Goal: Transaction & Acquisition: Purchase product/service

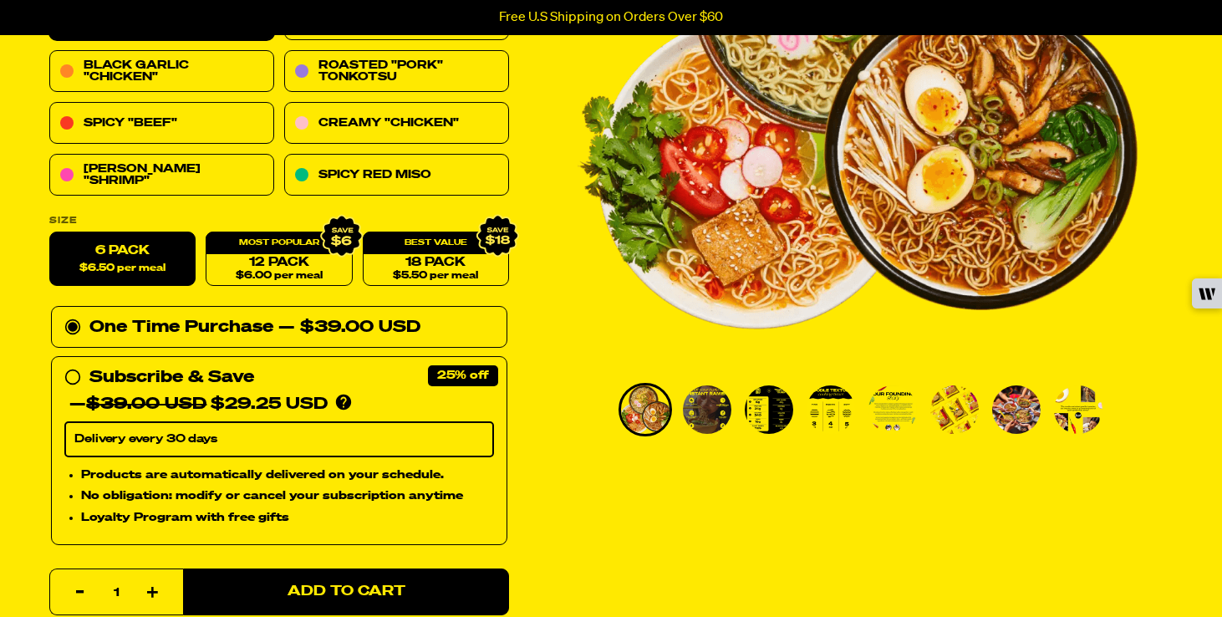
scroll to position [319, 0]
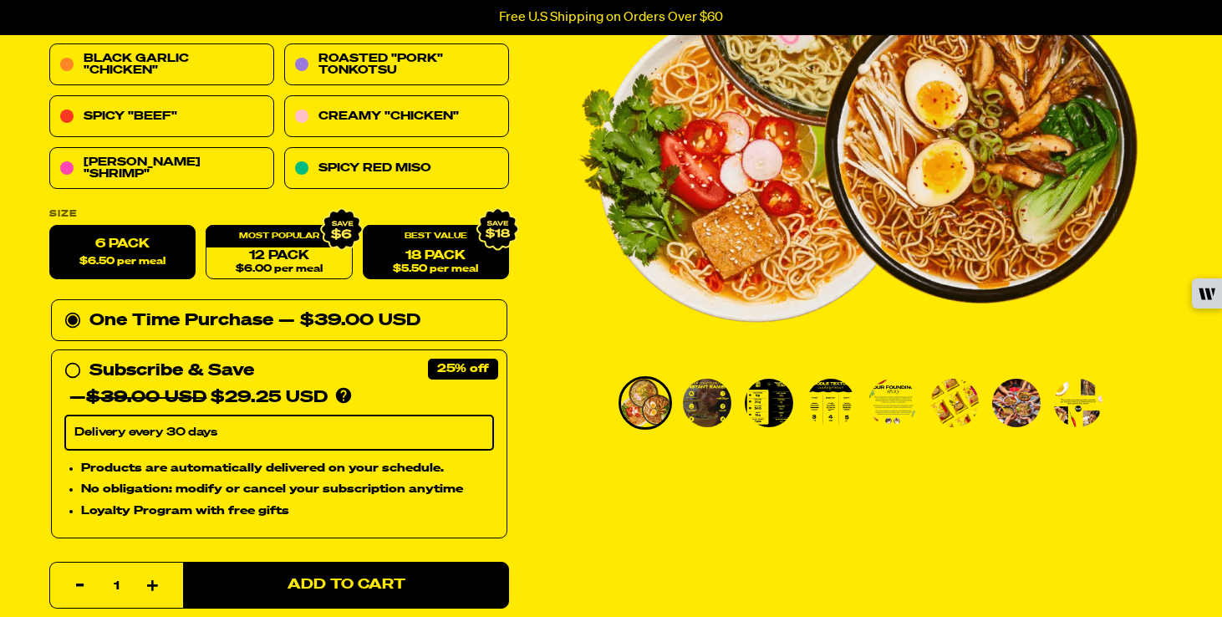
click at [444, 233] on div "18 Pack $5.50 per meal" at bounding box center [436, 253] width 146 height 54
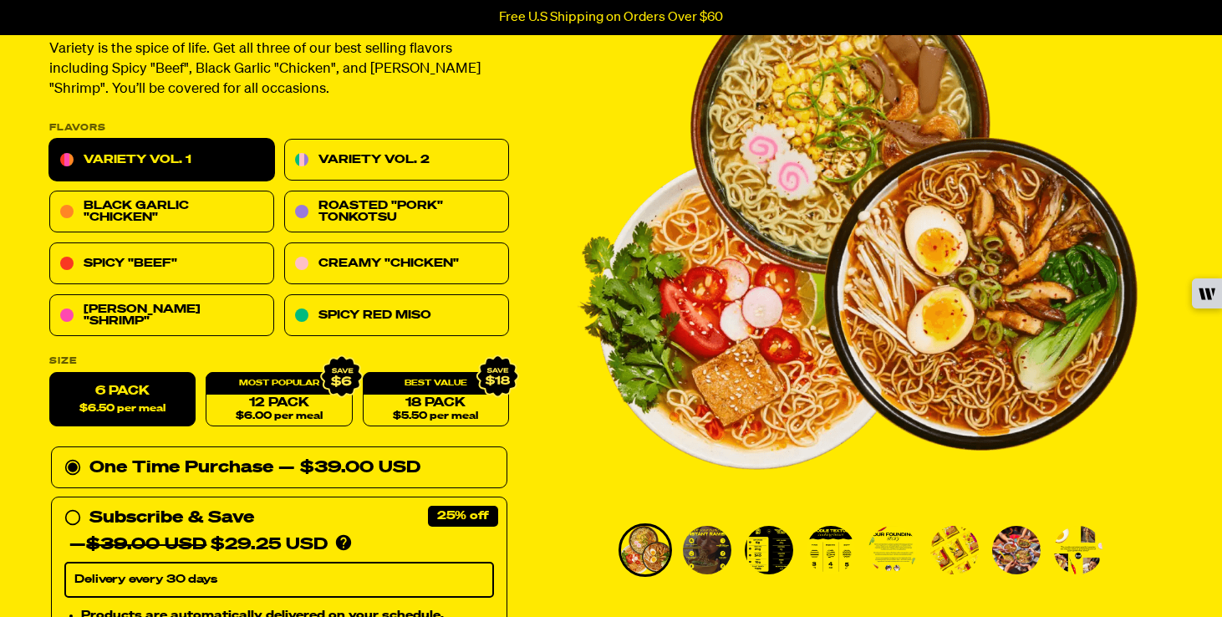
scroll to position [178, 0]
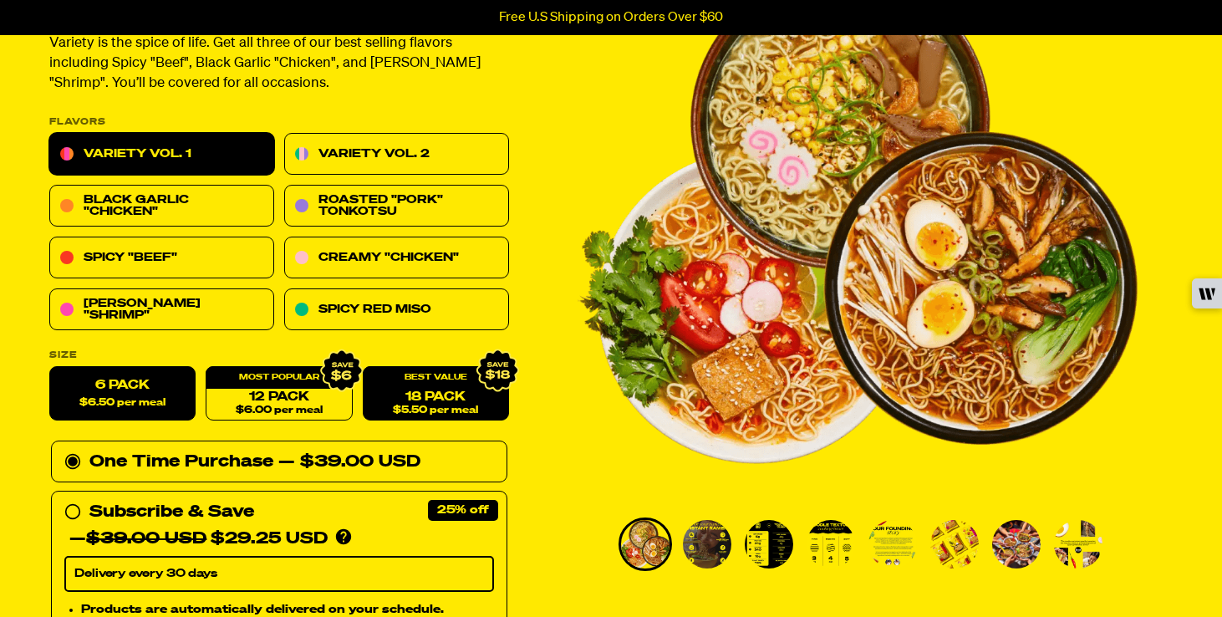
click at [420, 415] on span "$5.50 per meal" at bounding box center [435, 410] width 85 height 11
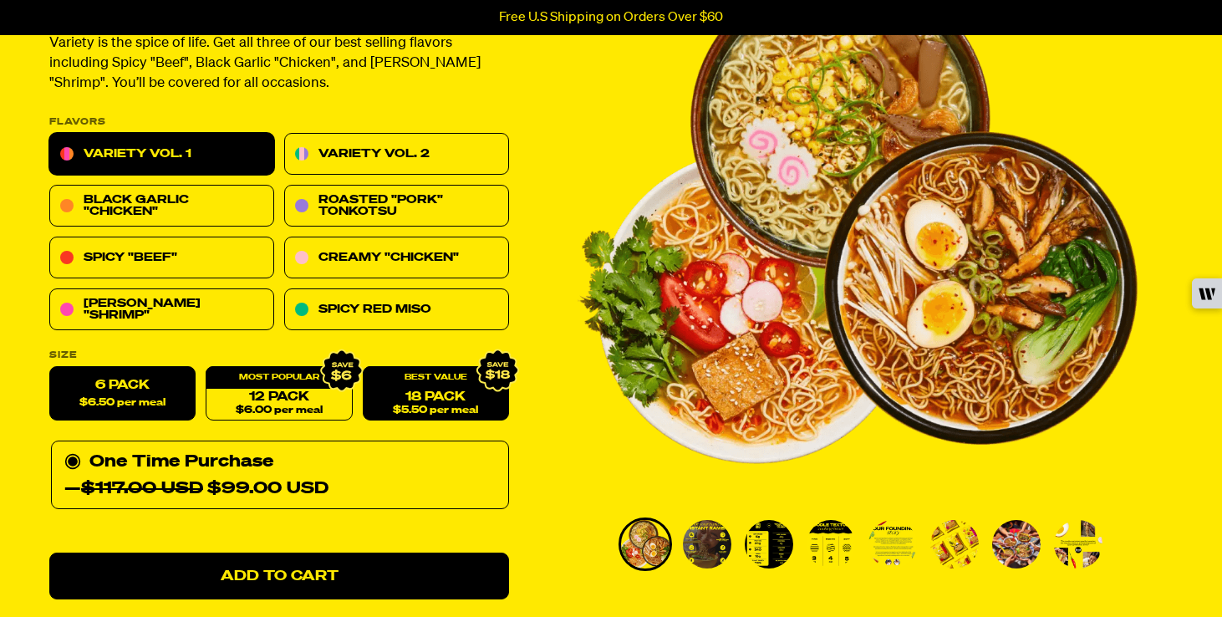
click at [81, 383] on label "6 Pack $6.50 per meal" at bounding box center [122, 394] width 146 height 54
click at [50, 368] on input "6 Pack $6.50 per meal" at bounding box center [49, 367] width 1 height 1
radio input "true"
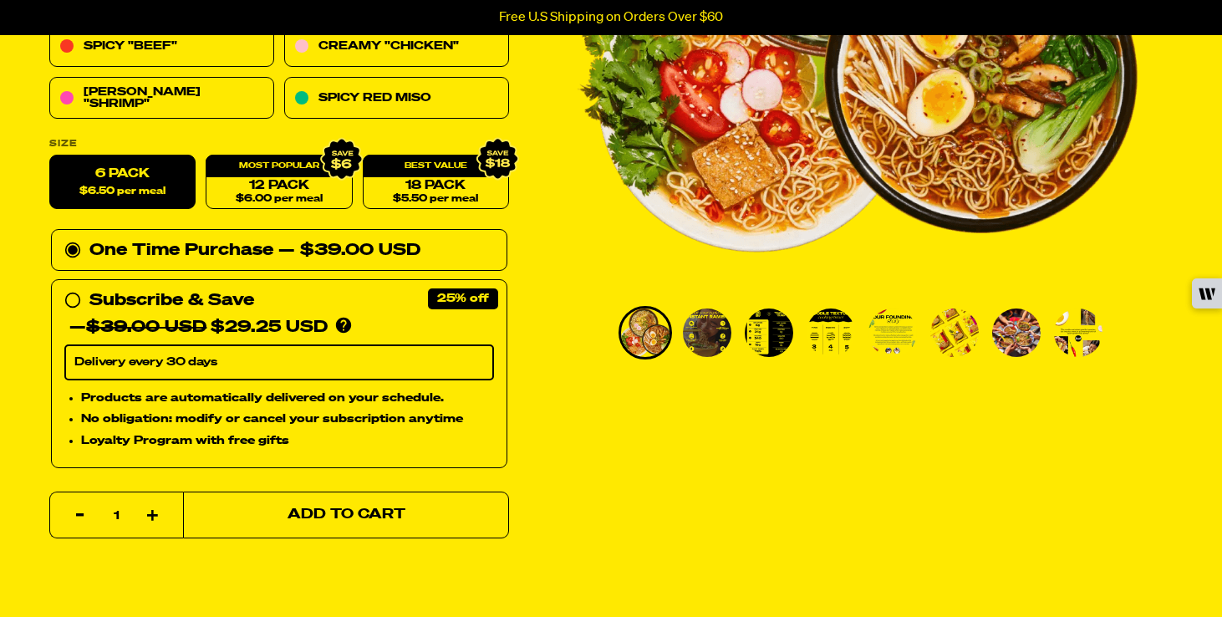
scroll to position [393, 0]
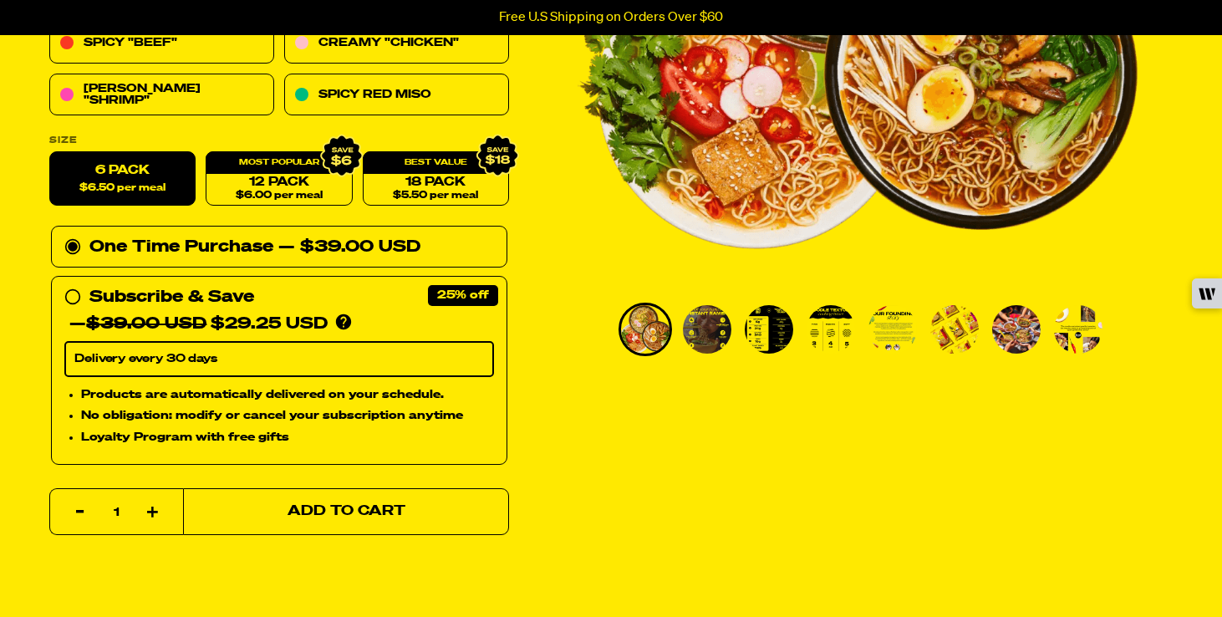
click at [307, 526] on button "Add to Cart" at bounding box center [346, 511] width 326 height 47
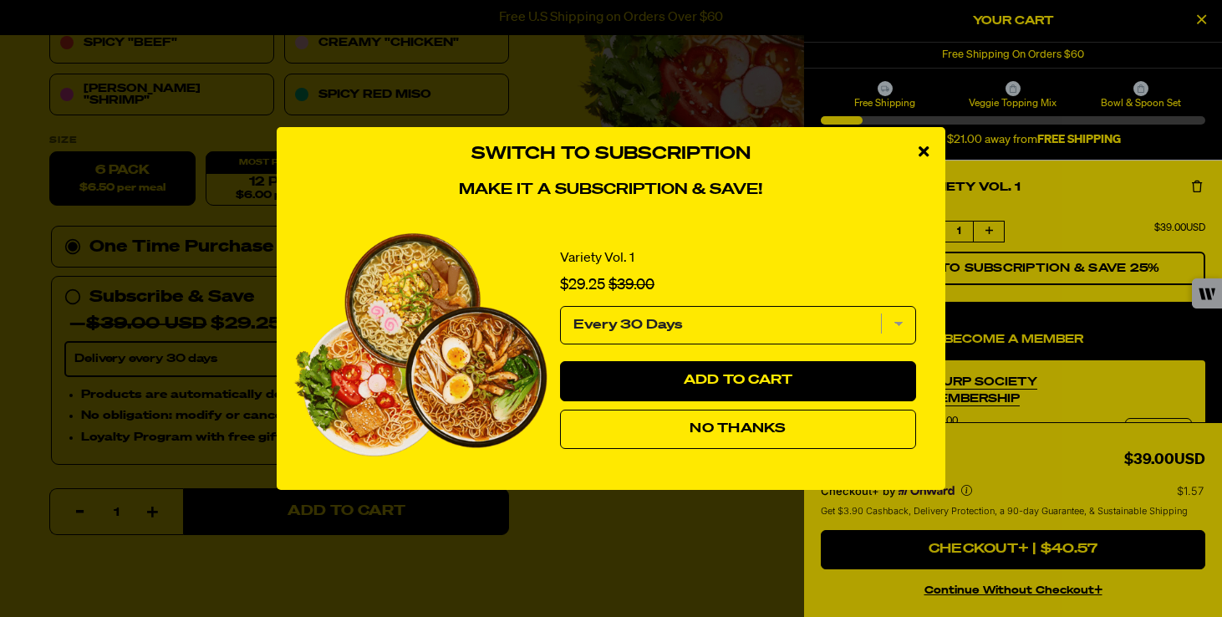
click at [758, 443] on button "No Thanks" at bounding box center [738, 429] width 356 height 40
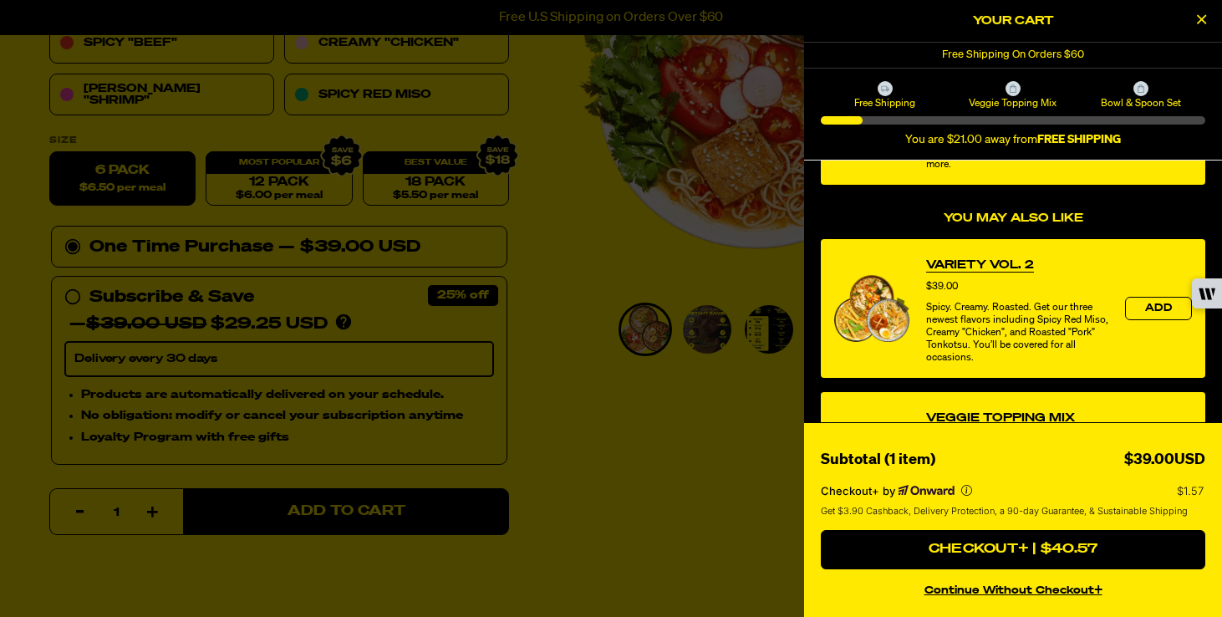
scroll to position [368, 0]
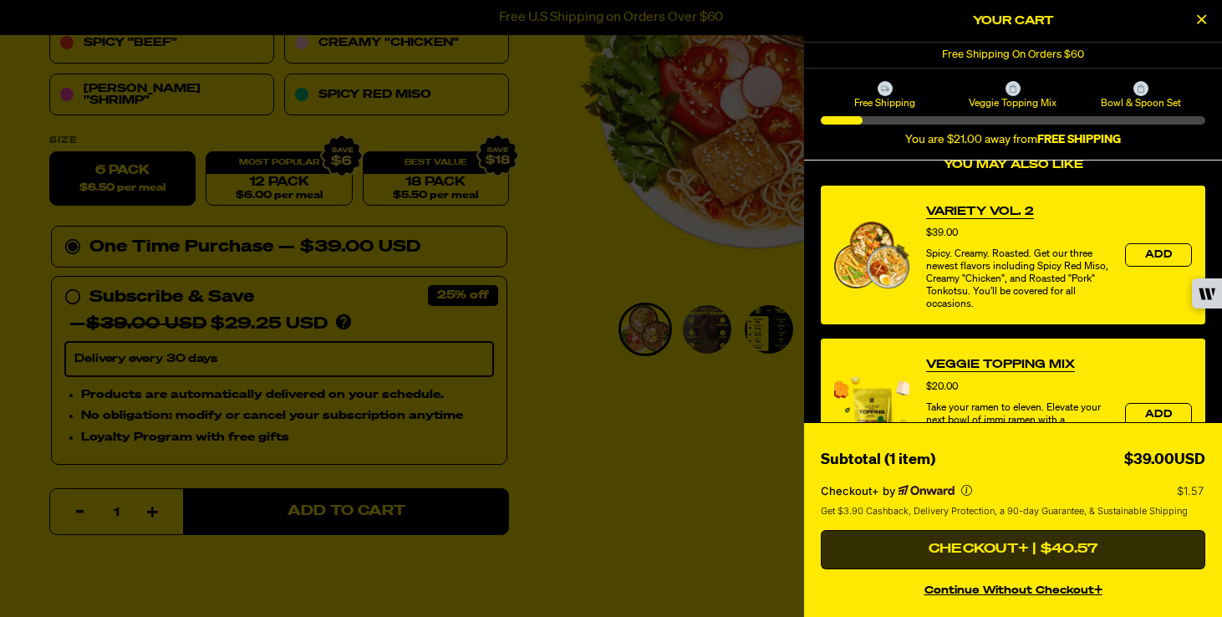
click at [1020, 544] on button "Checkout+ | $40.57" at bounding box center [1012, 550] width 384 height 40
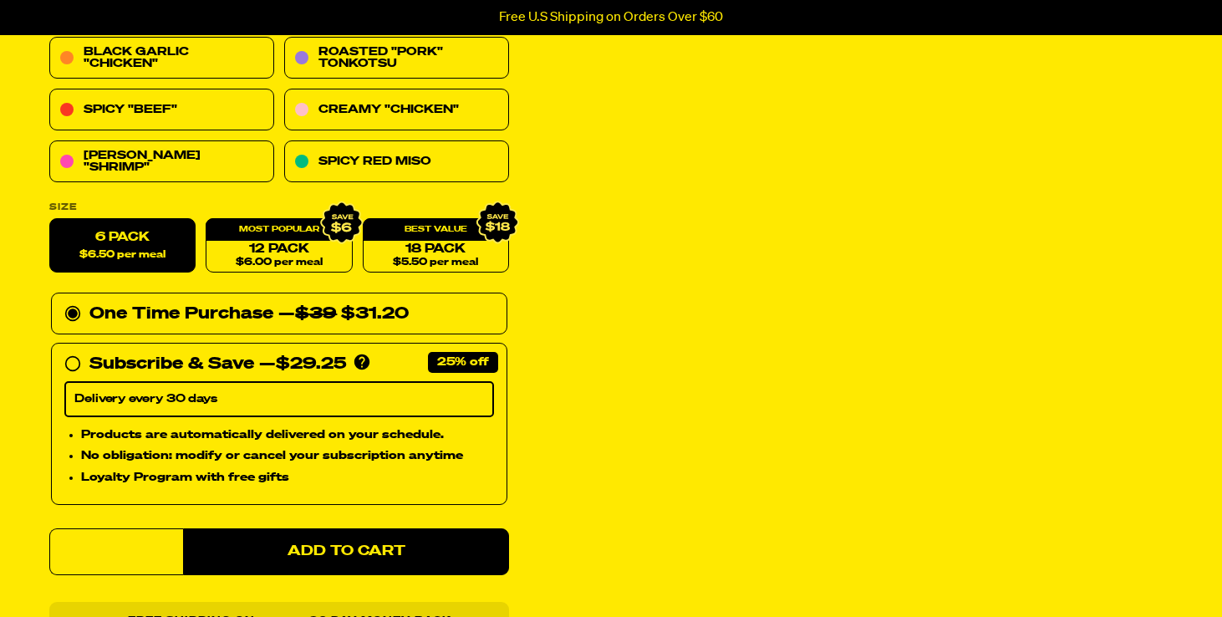
scroll to position [320, 0]
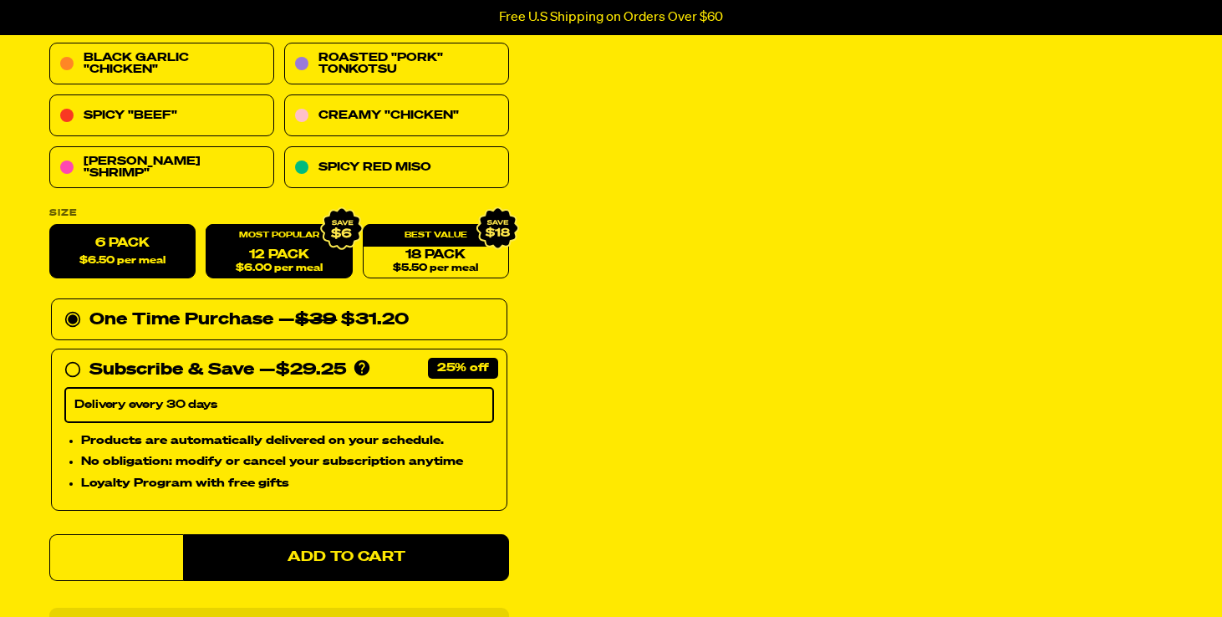
click at [262, 266] on span "$6.00 per meal" at bounding box center [279, 268] width 87 height 11
radio input "false"
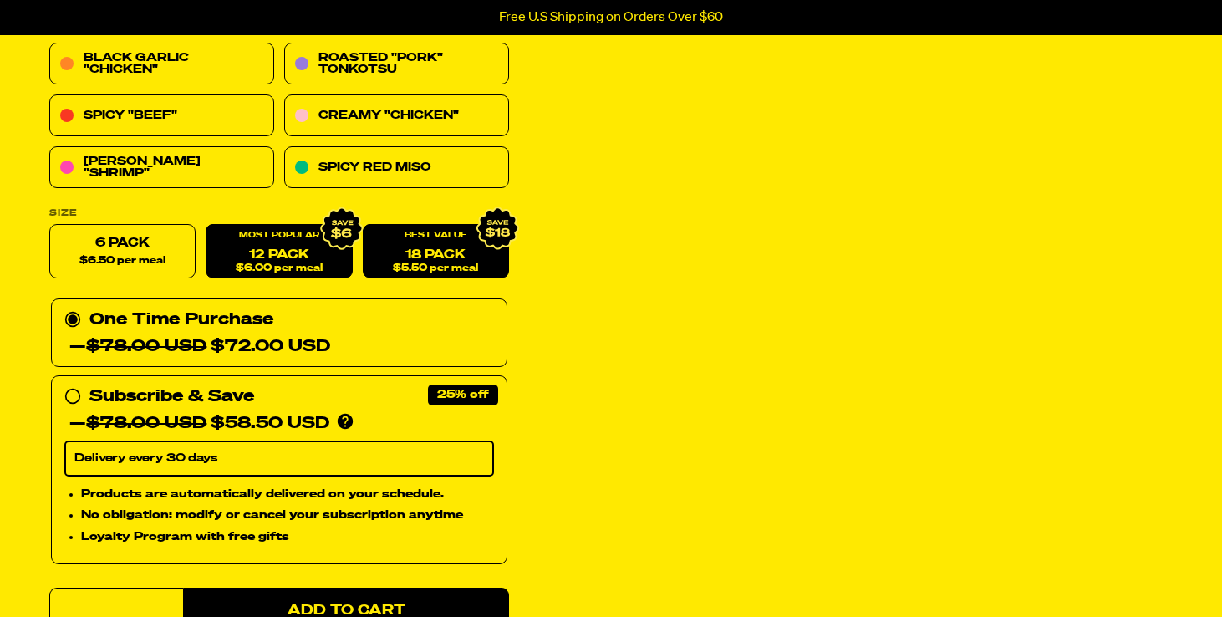
click at [445, 267] on span "$5.50 per meal" at bounding box center [435, 268] width 85 height 11
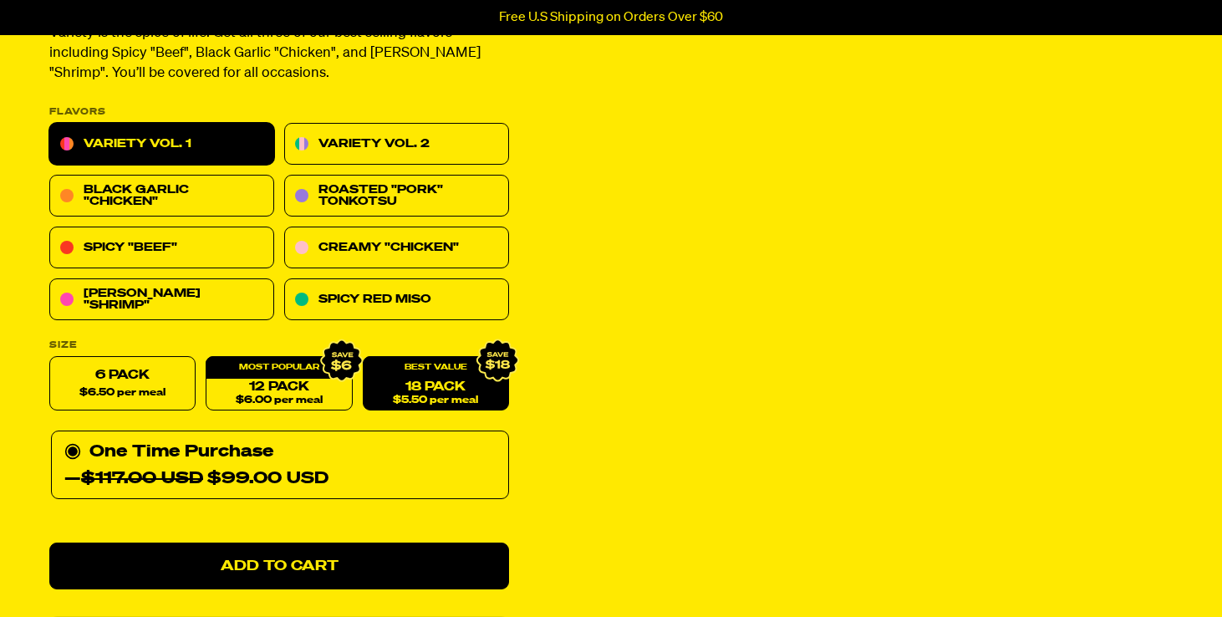
scroll to position [0, 0]
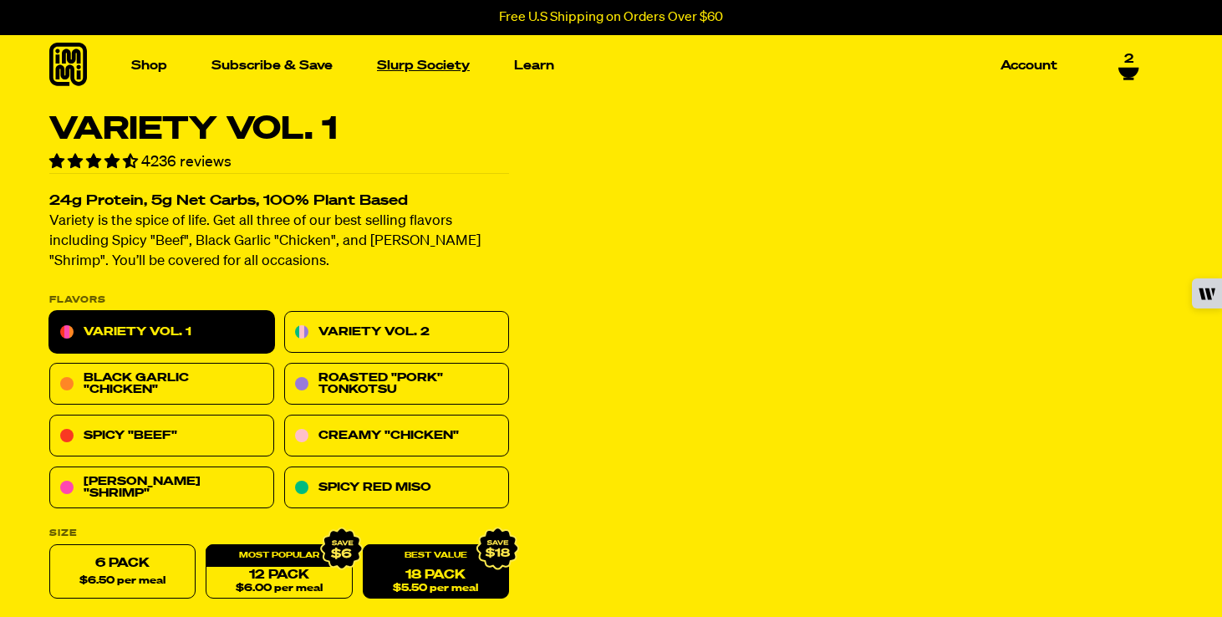
click at [415, 66] on link "Slurp Society" at bounding box center [423, 66] width 106 height 26
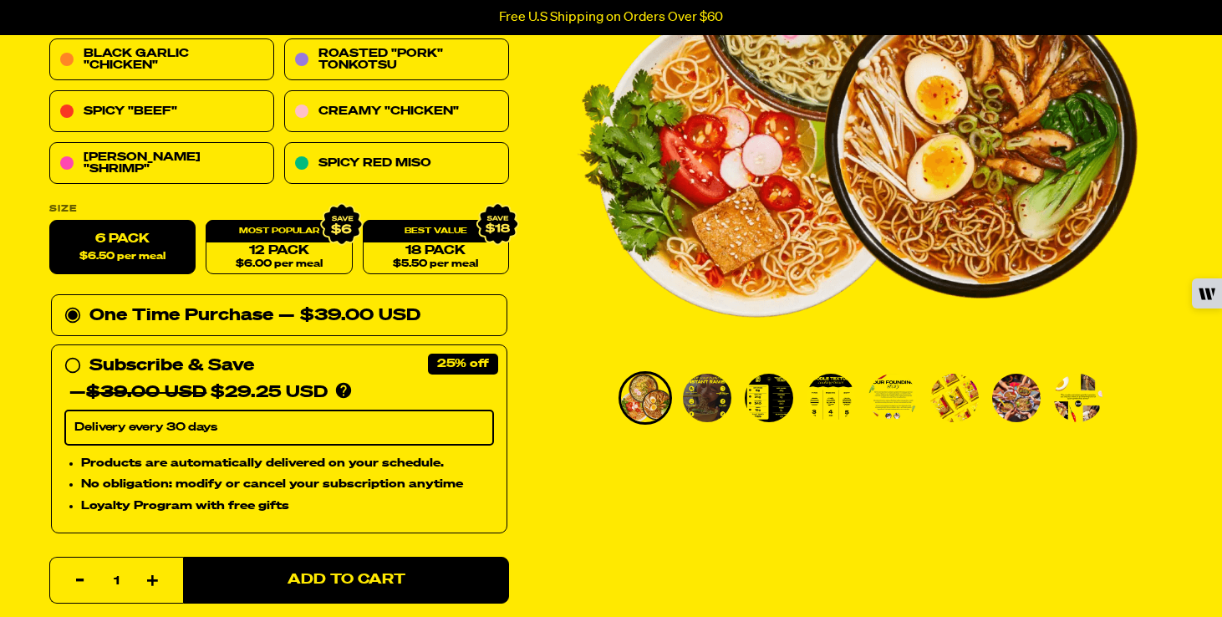
scroll to position [307, 0]
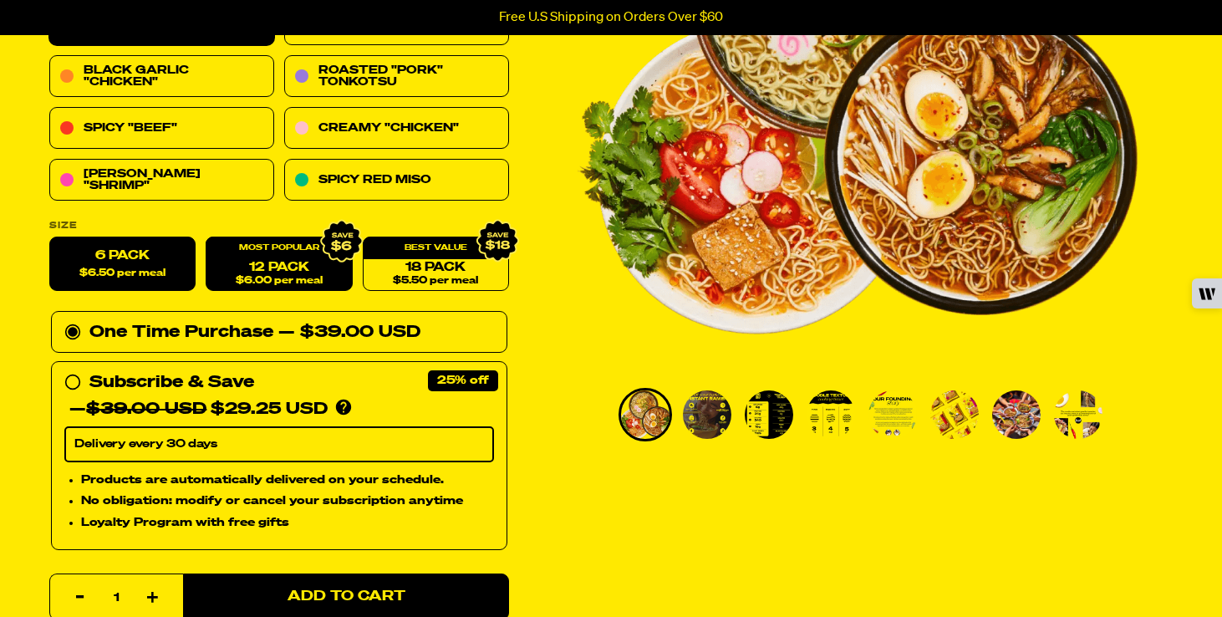
click at [277, 277] on span "$6.00 per meal" at bounding box center [279, 281] width 87 height 11
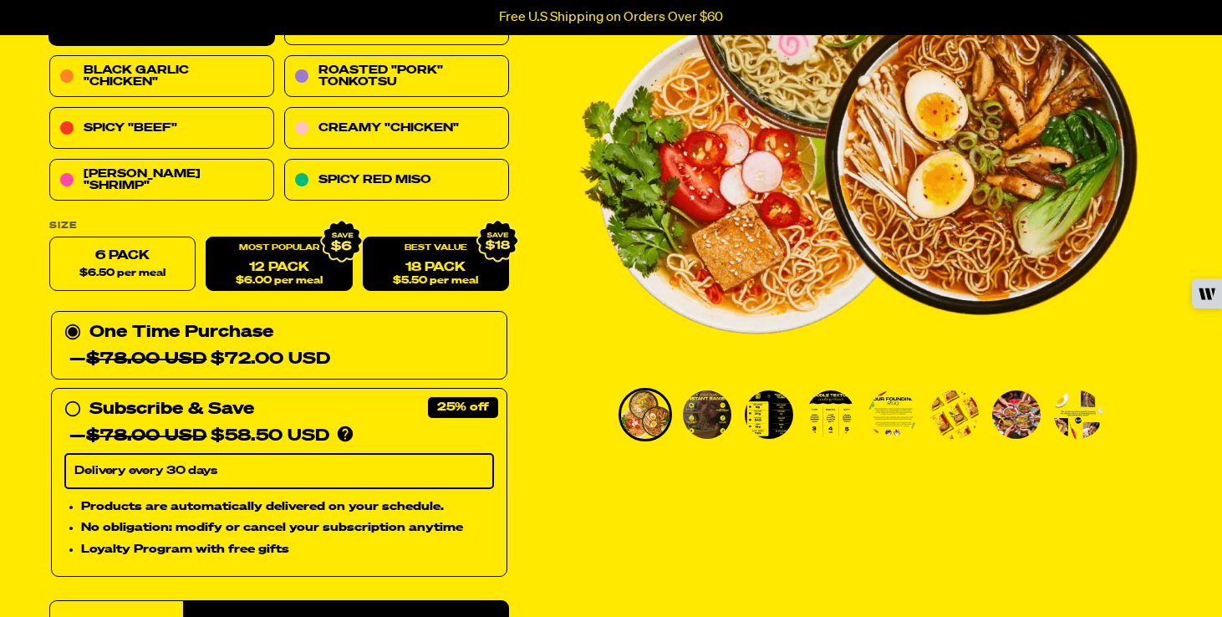
click at [437, 276] on span "$5.50 per meal" at bounding box center [435, 281] width 85 height 11
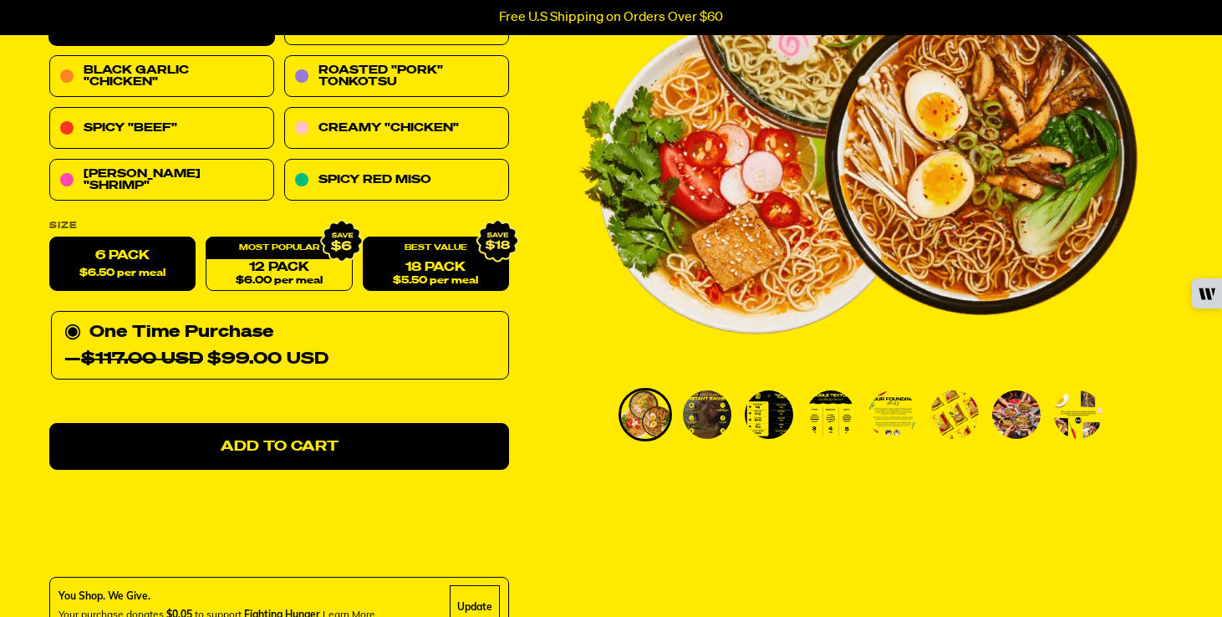
click at [124, 271] on span "$6.50 per meal" at bounding box center [122, 273] width 86 height 11
click at [50, 238] on input "6 Pack $6.50 per meal" at bounding box center [49, 237] width 1 height 1
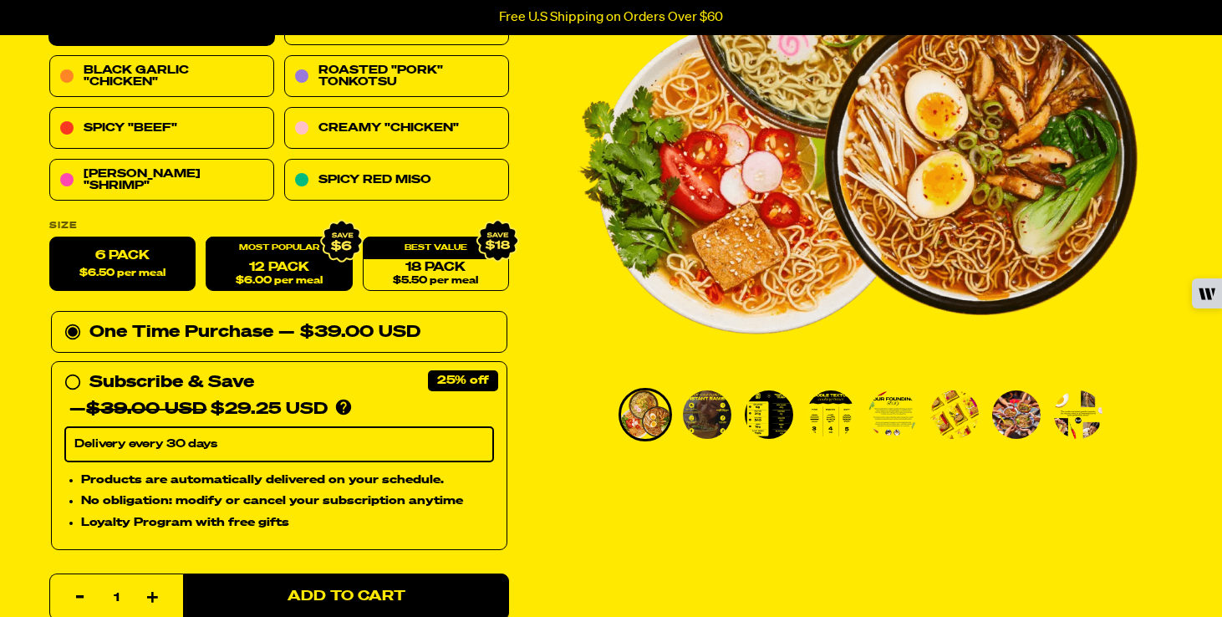
click at [268, 282] on span "$6.00 per meal" at bounding box center [279, 281] width 87 height 11
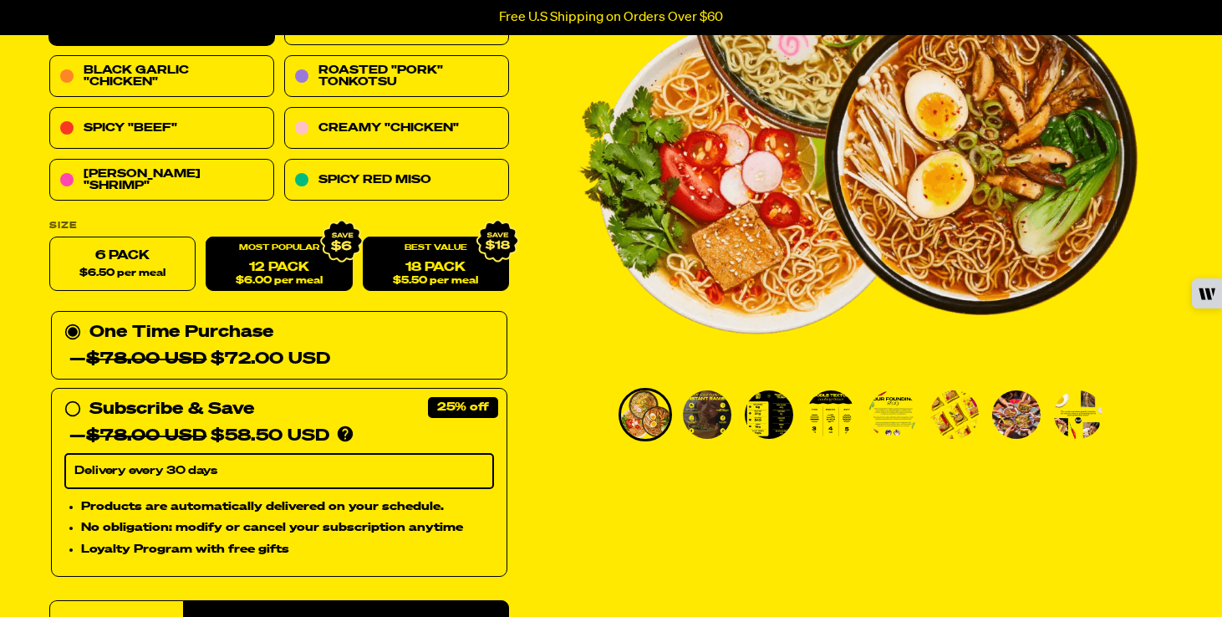
click at [403, 285] on span "$5.50 per meal" at bounding box center [435, 281] width 85 height 11
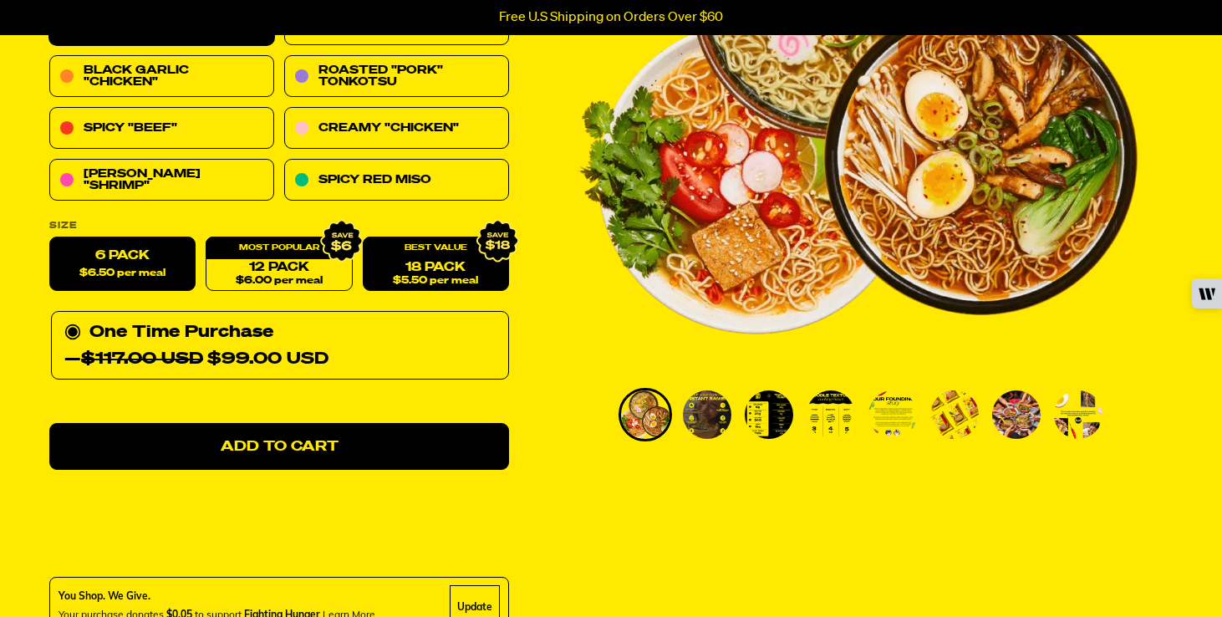
click at [85, 272] on span "$6.50 per meal" at bounding box center [122, 273] width 86 height 11
click at [50, 238] on input "6 Pack $6.50 per meal" at bounding box center [49, 237] width 1 height 1
radio input "true"
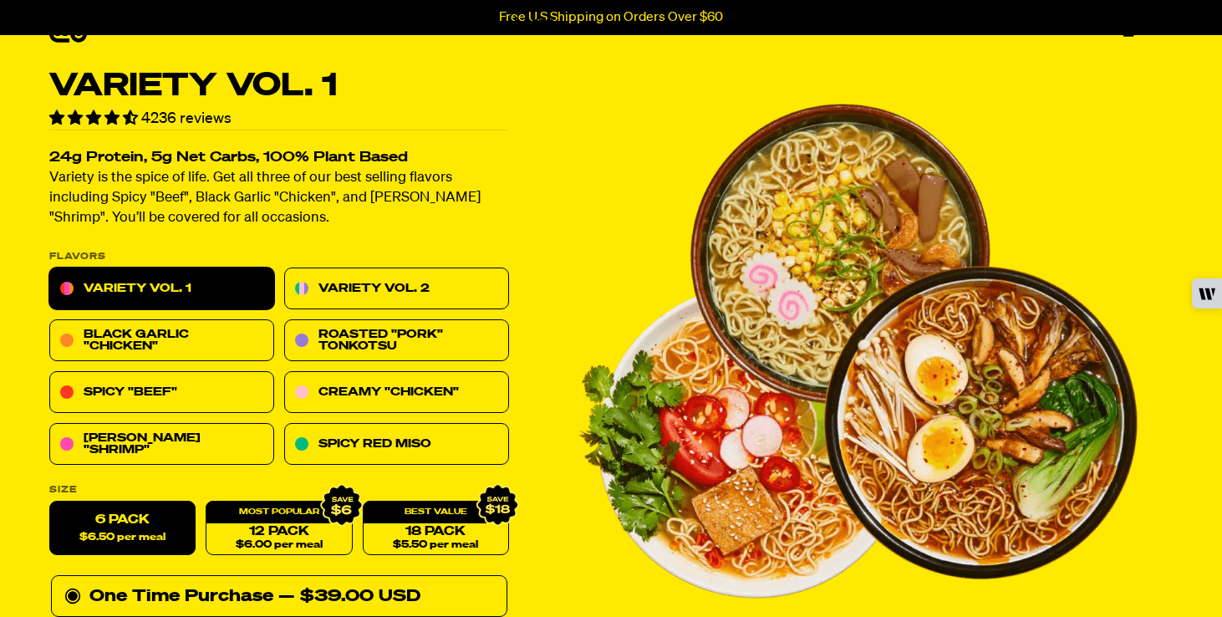
scroll to position [0, 0]
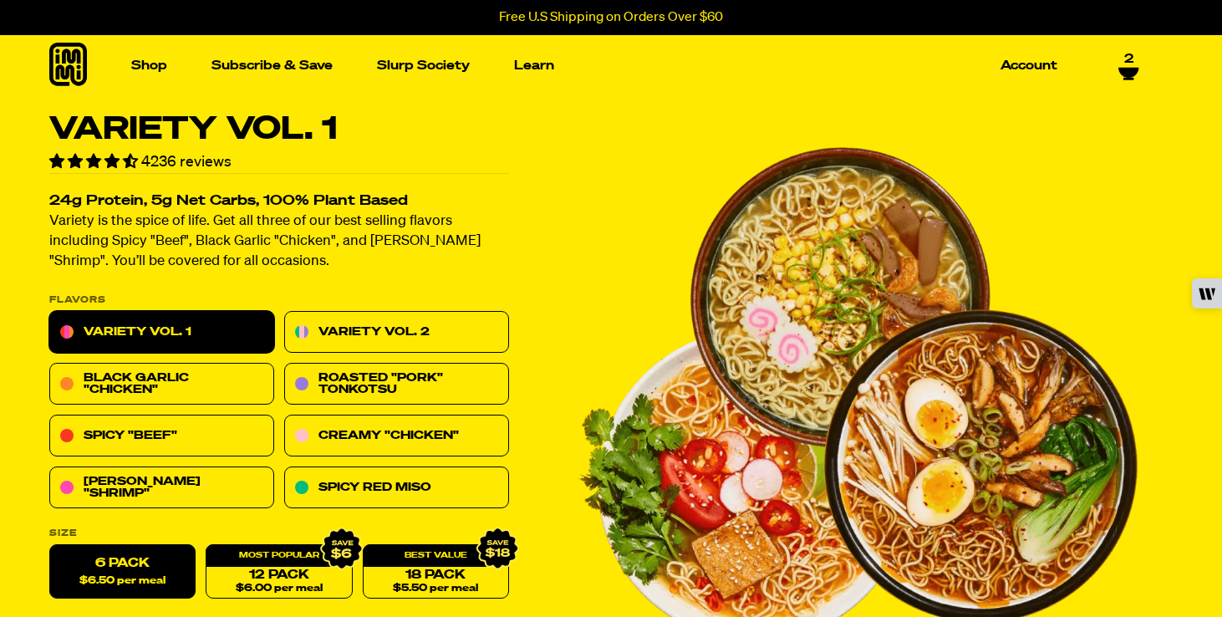
click at [1124, 68] on icon at bounding box center [1128, 73] width 20 height 10
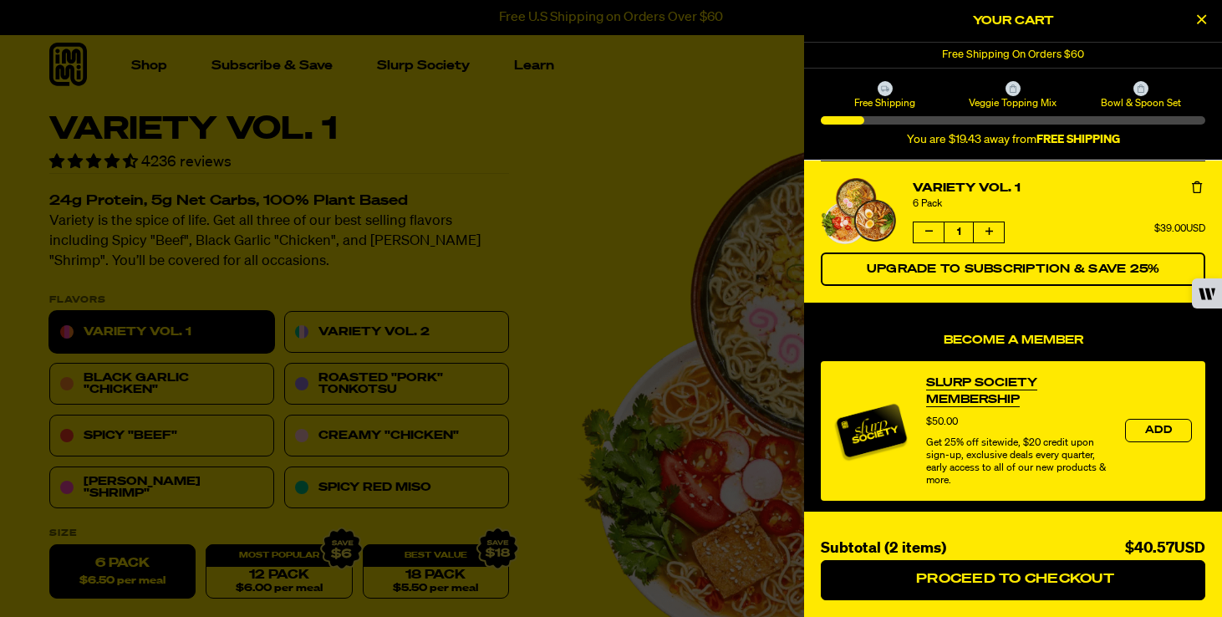
click at [932, 235] on button "Decrease quantity of Variety Vol. 1" at bounding box center [928, 232] width 30 height 20
click at [1201, 186] on button "Remove Variety Vol. 1" at bounding box center [1196, 188] width 17 height 17
click at [1194, 186] on icon "Remove Variety Vol. 1" at bounding box center [1196, 187] width 10 height 12
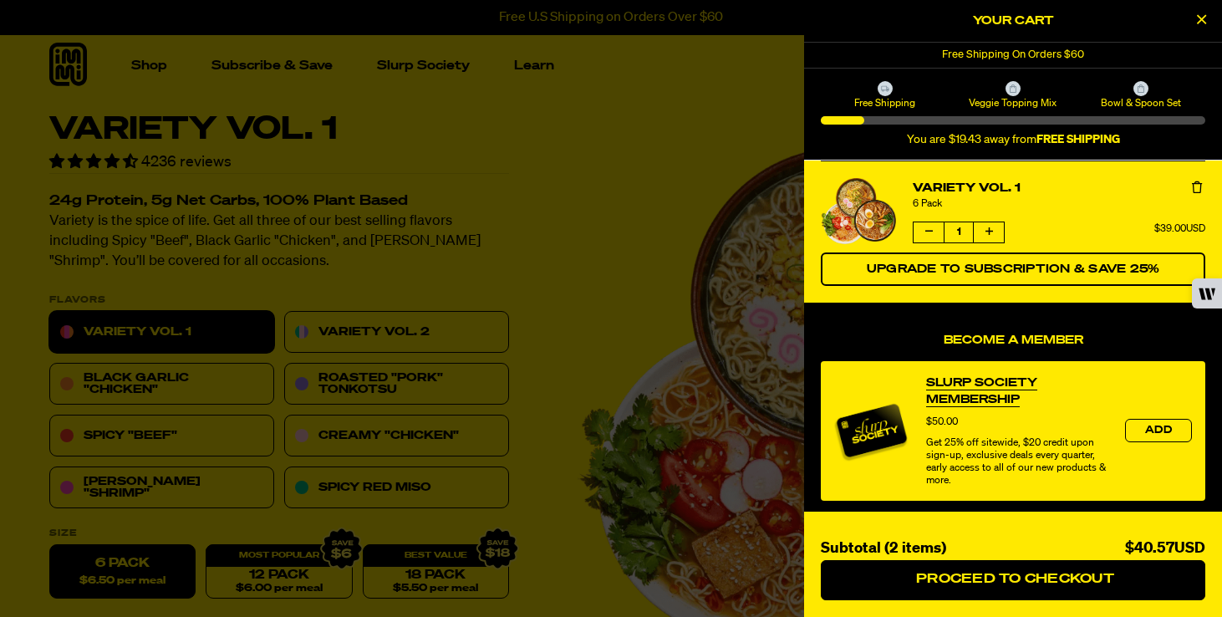
click at [1194, 186] on icon "Remove Variety Vol. 1" at bounding box center [1196, 187] width 10 height 12
click at [1202, 25] on icon "Close Cart" at bounding box center [1200, 19] width 9 height 15
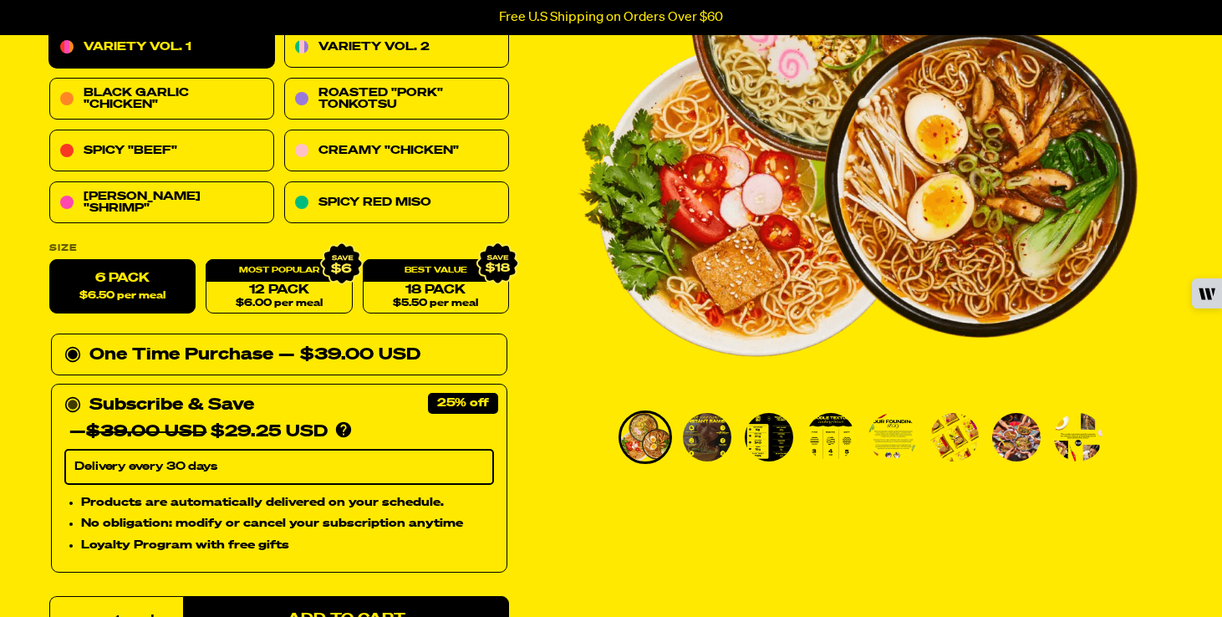
scroll to position [259, 0]
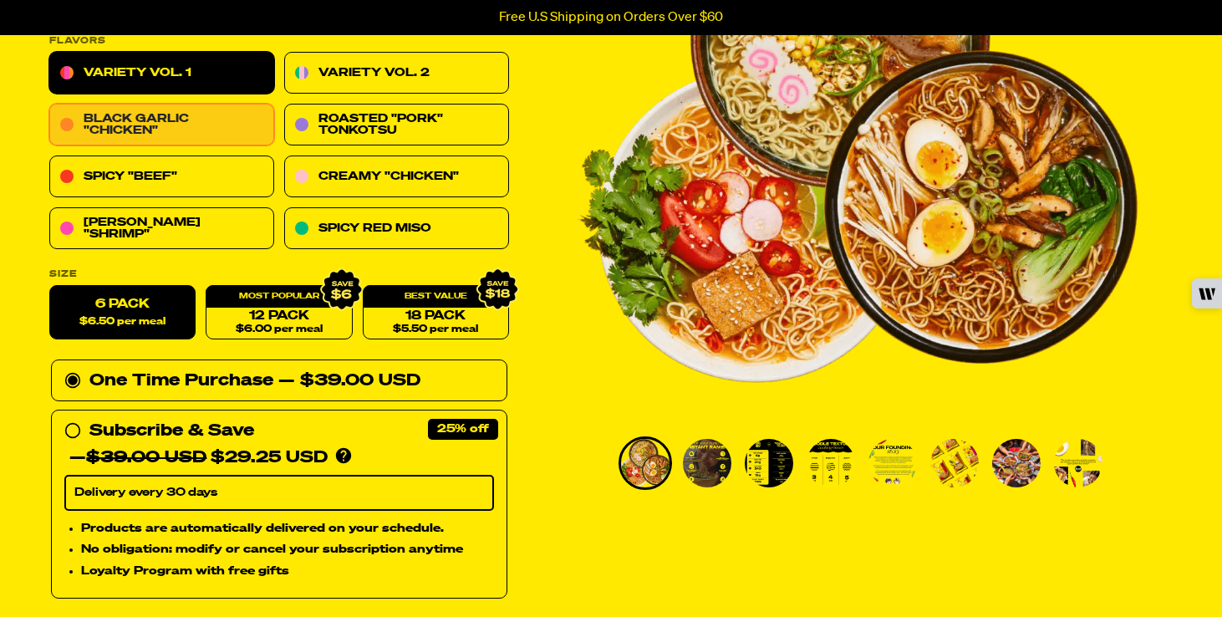
click at [187, 138] on link "Black Garlic "Chicken"" at bounding box center [161, 125] width 225 height 42
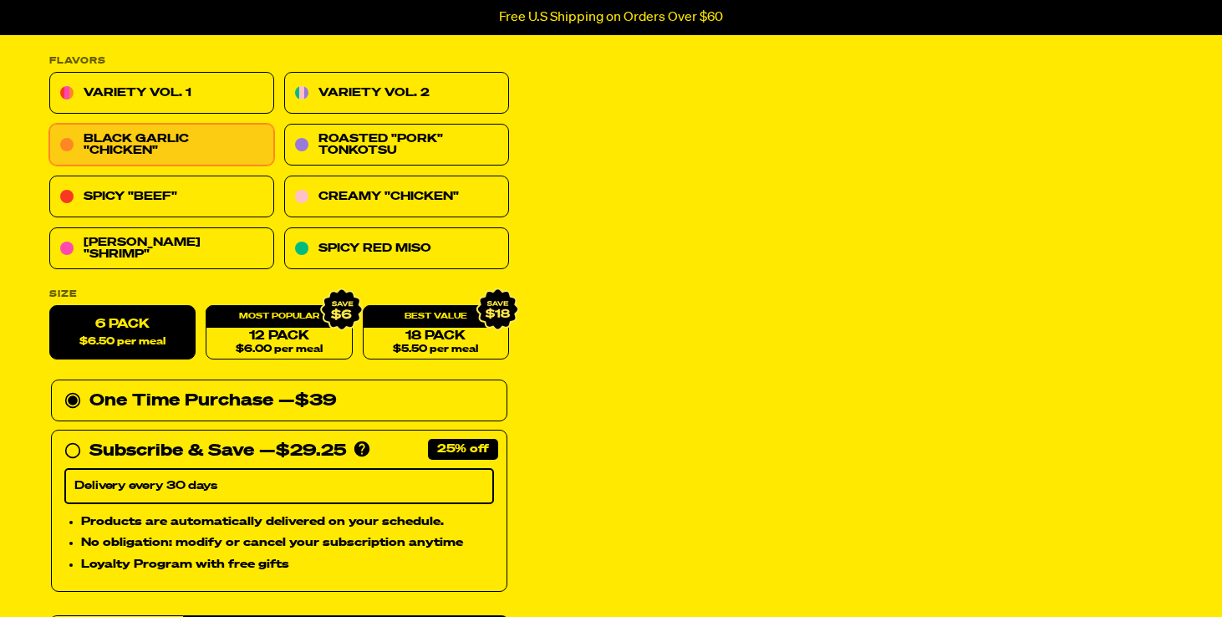
scroll to position [231, 0]
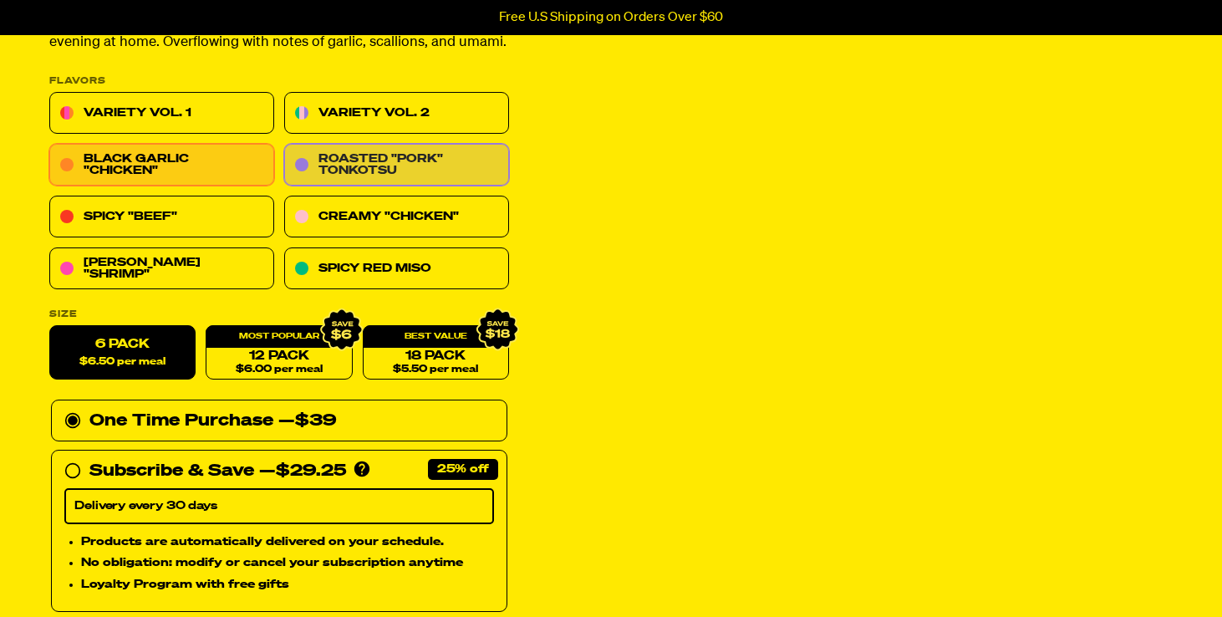
click at [406, 171] on link "Roasted "Pork" Tonkotsu" at bounding box center [396, 166] width 225 height 42
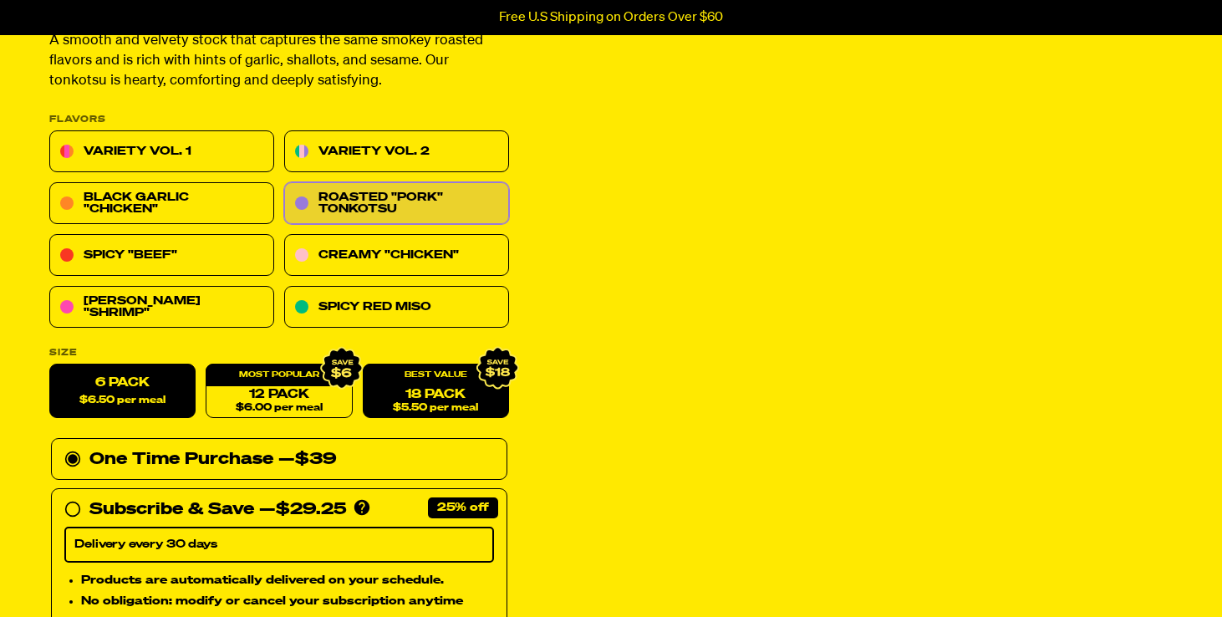
scroll to position [281, 0]
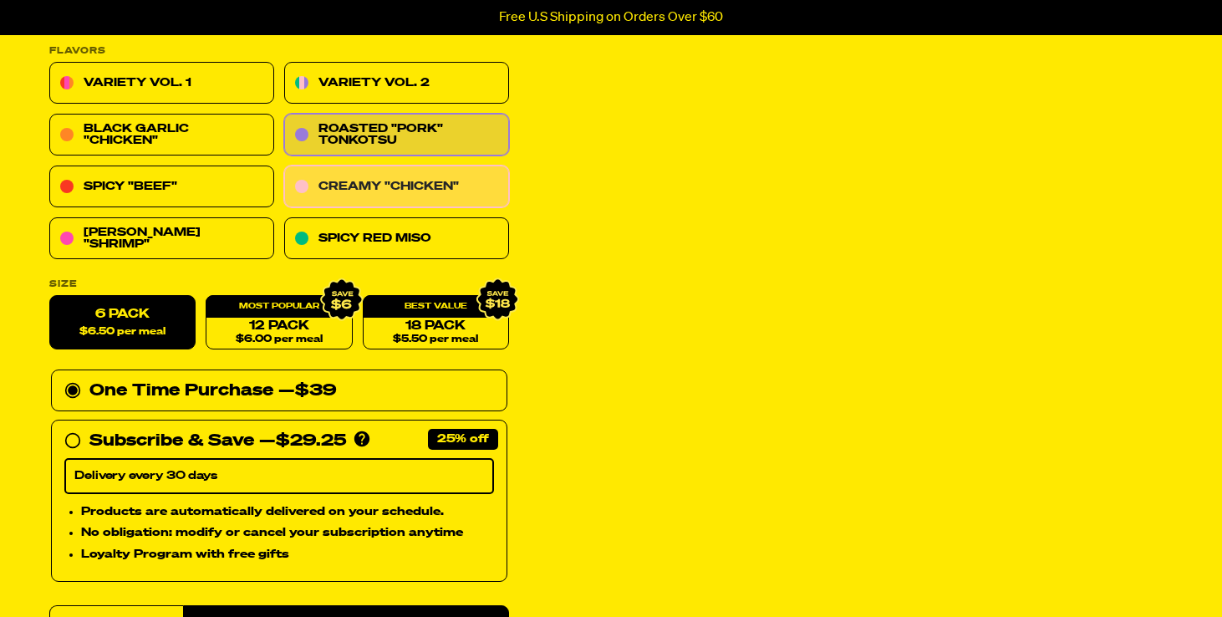
click at [407, 173] on link "Creamy "Chicken"" at bounding box center [396, 187] width 225 height 42
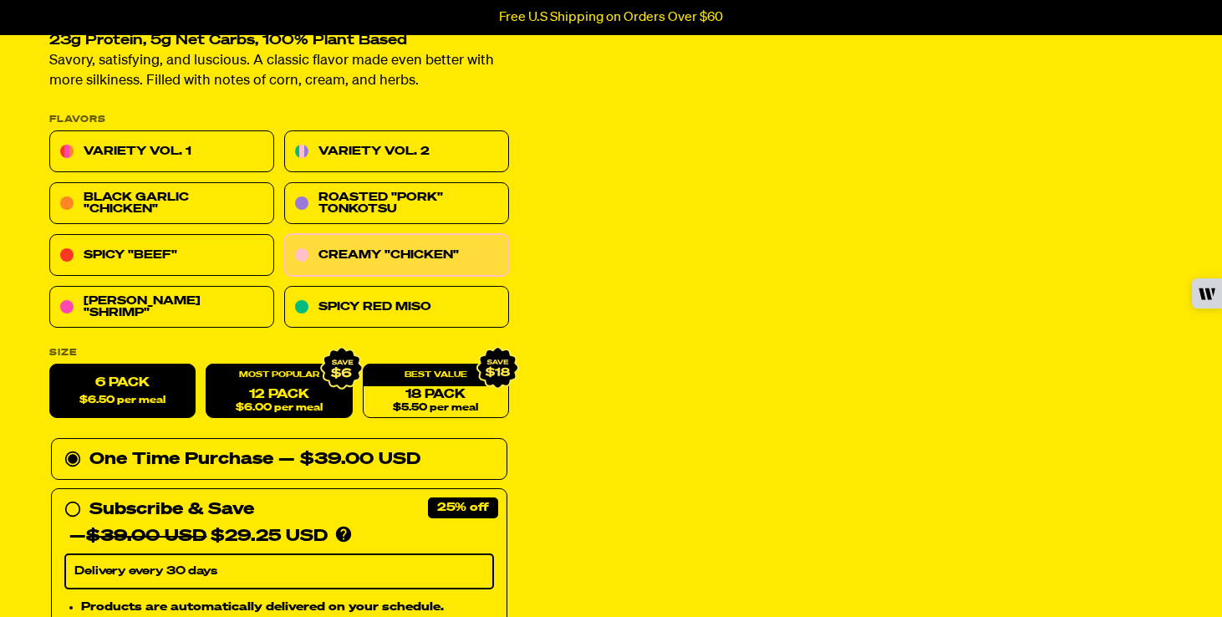
scroll to position [133, 0]
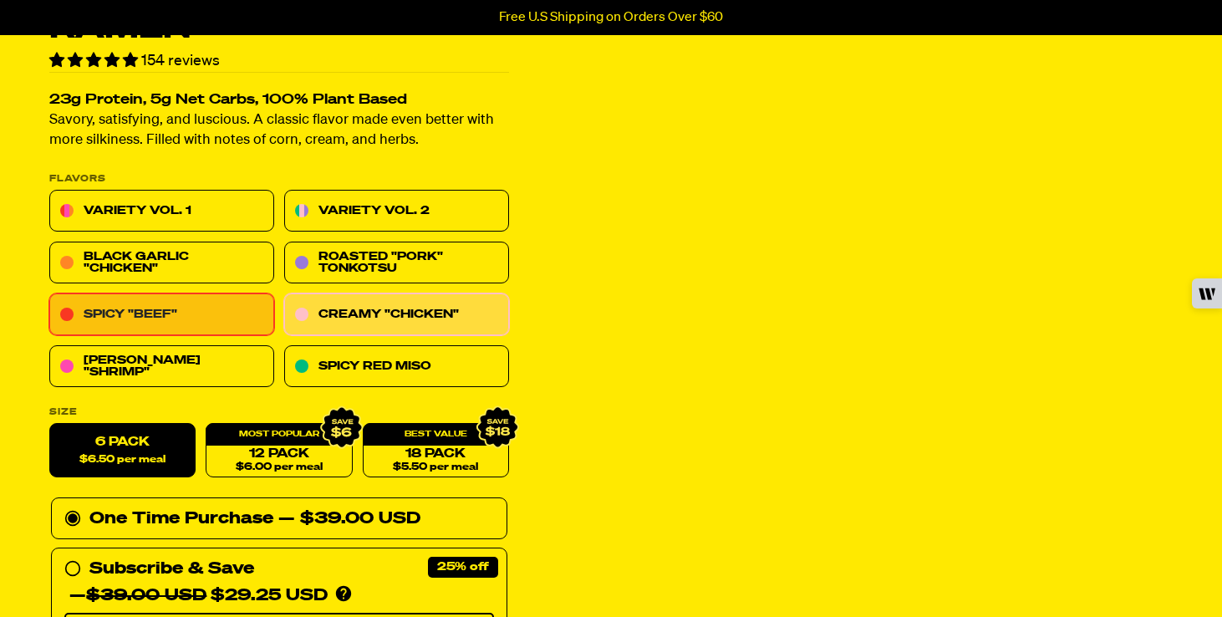
click at [175, 320] on link "Spicy "Beef"" at bounding box center [161, 315] width 225 height 42
